Goal: Task Accomplishment & Management: Use online tool/utility

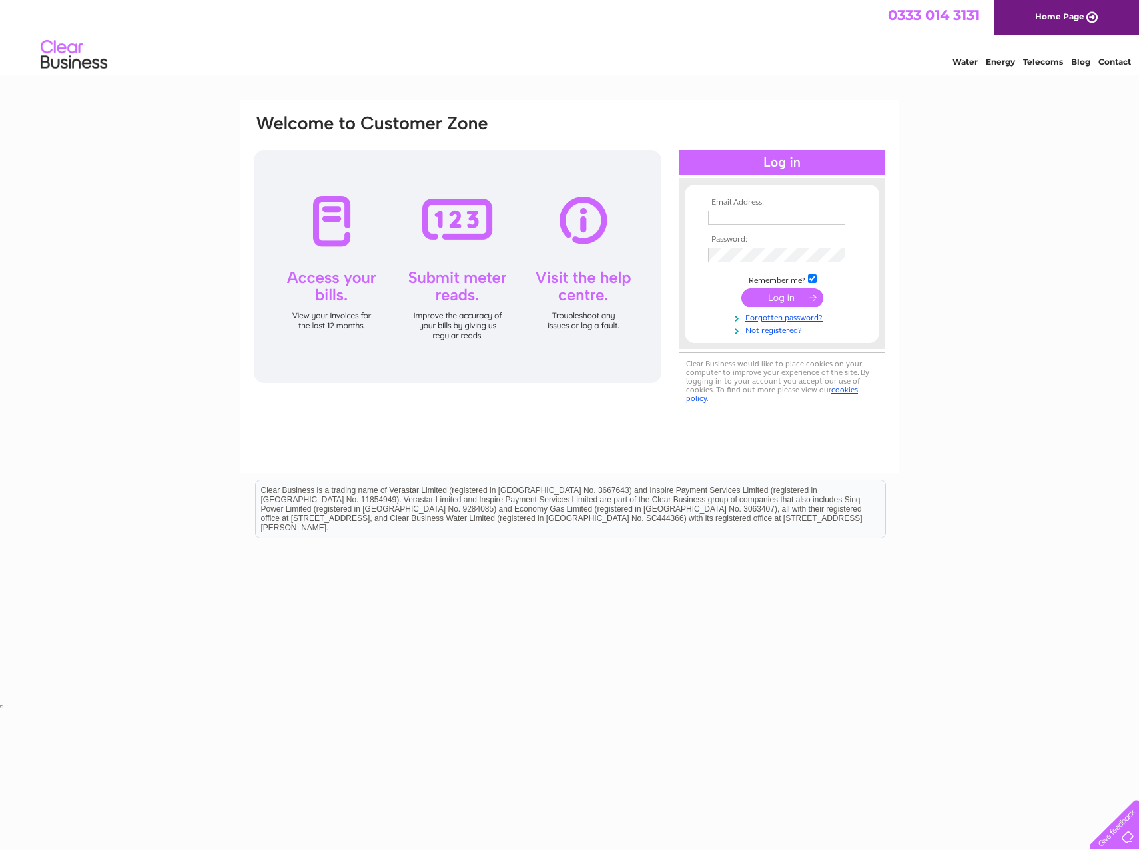
type input "accounts.payable@bybox.com"
click at [784, 294] on input "submit" at bounding box center [782, 297] width 82 height 19
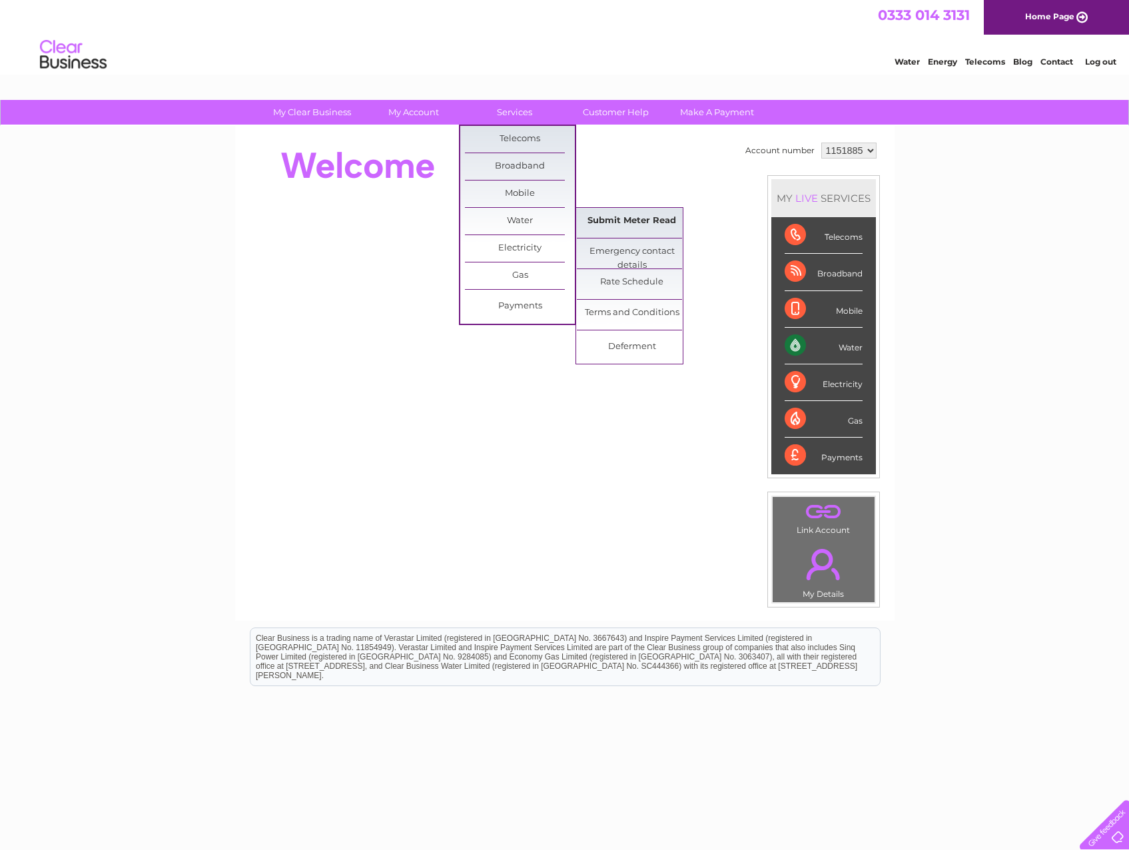
click at [624, 214] on link "Submit Meter Read" at bounding box center [632, 221] width 110 height 27
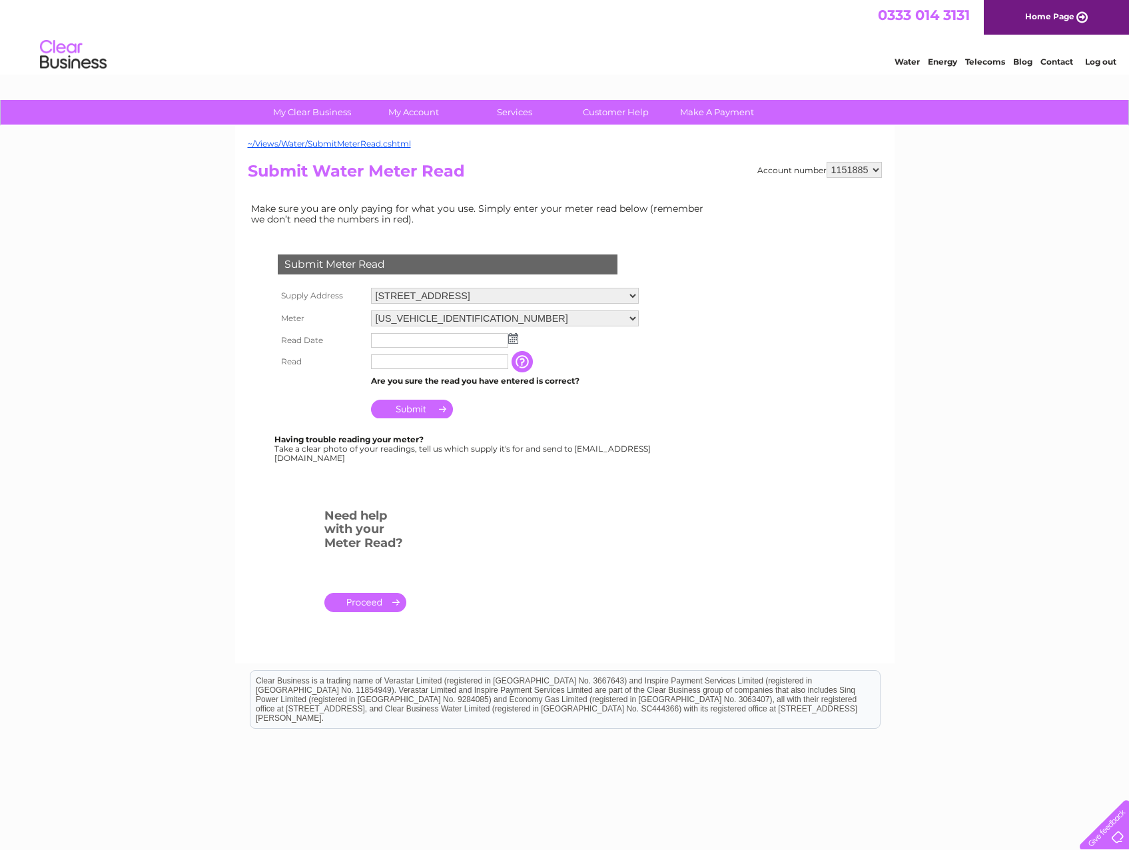
click at [512, 338] on img at bounding box center [513, 338] width 10 height 11
click at [443, 395] on link "1" at bounding box center [446, 396] width 21 height 13
type input "2025/10/01"
click at [383, 361] on input "text" at bounding box center [439, 361] width 137 height 15
type input "03482"
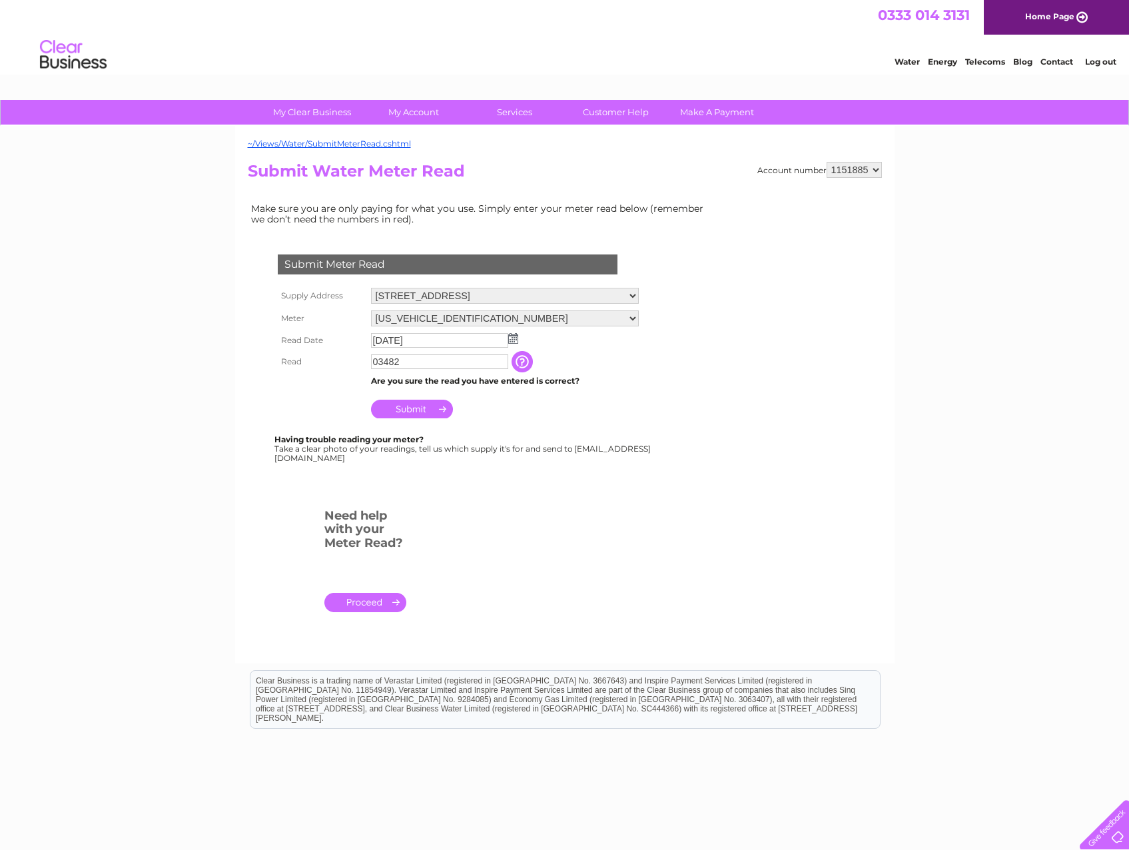
click at [581, 415] on td "Submit" at bounding box center [505, 406] width 274 height 32
click at [424, 408] on input "Submit" at bounding box center [412, 409] width 82 height 19
